Goal: Task Accomplishment & Management: Manage account settings

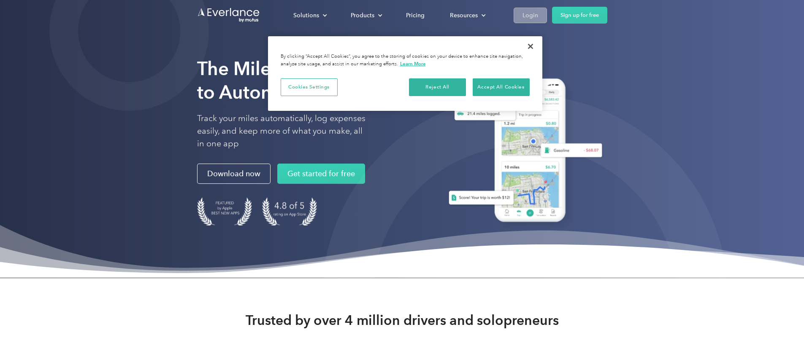
click at [538, 16] on div "Login" at bounding box center [530, 15] width 16 height 11
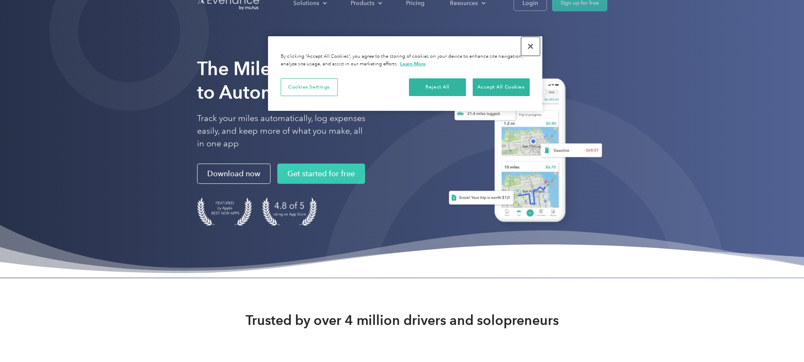
click at [529, 43] on button "Close" at bounding box center [530, 46] width 19 height 19
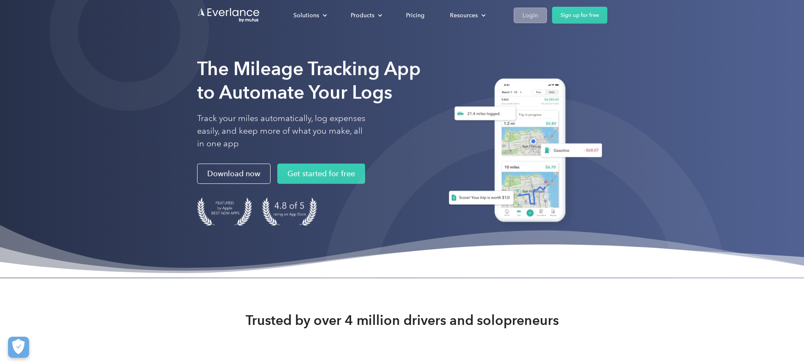
click at [547, 9] on link "Login" at bounding box center [529, 16] width 33 height 16
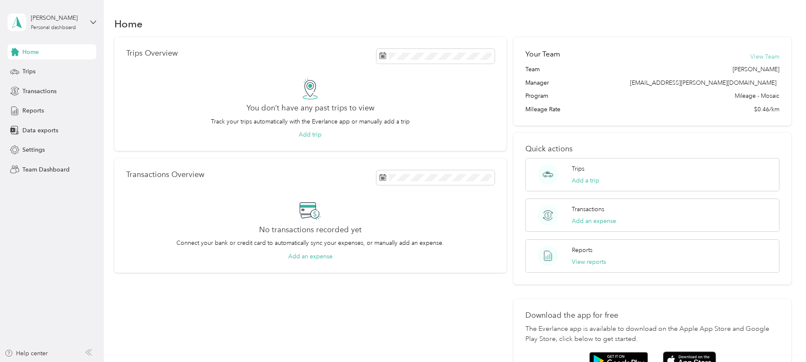
click at [750, 57] on button "View Team" at bounding box center [764, 56] width 29 height 9
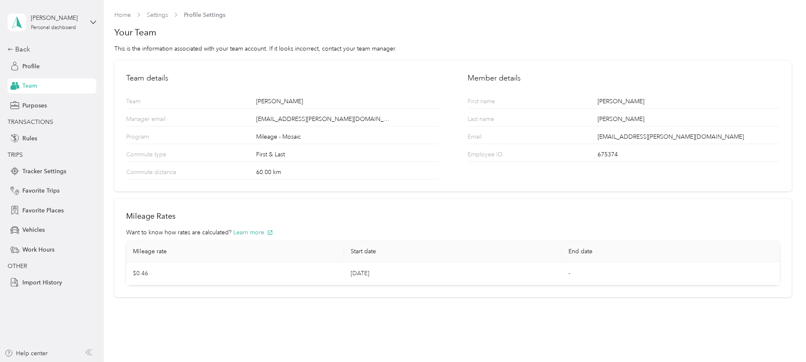
click at [610, 154] on div "675374" at bounding box center [688, 155] width 182 height 11
drag, startPoint x: 627, startPoint y: 155, endPoint x: 576, endPoint y: 164, distance: 51.0
click at [576, 164] on div "Member details First name Darren Last name Theberge Email pucci1@shaw.ca Employ…" at bounding box center [623, 127] width 312 height 108
click at [608, 162] on div "Member details First name Darren Last name Theberge Email pucci1@shaw.ca Employ…" at bounding box center [623, 127] width 312 height 108
